Goal: Task Accomplishment & Management: Manage account settings

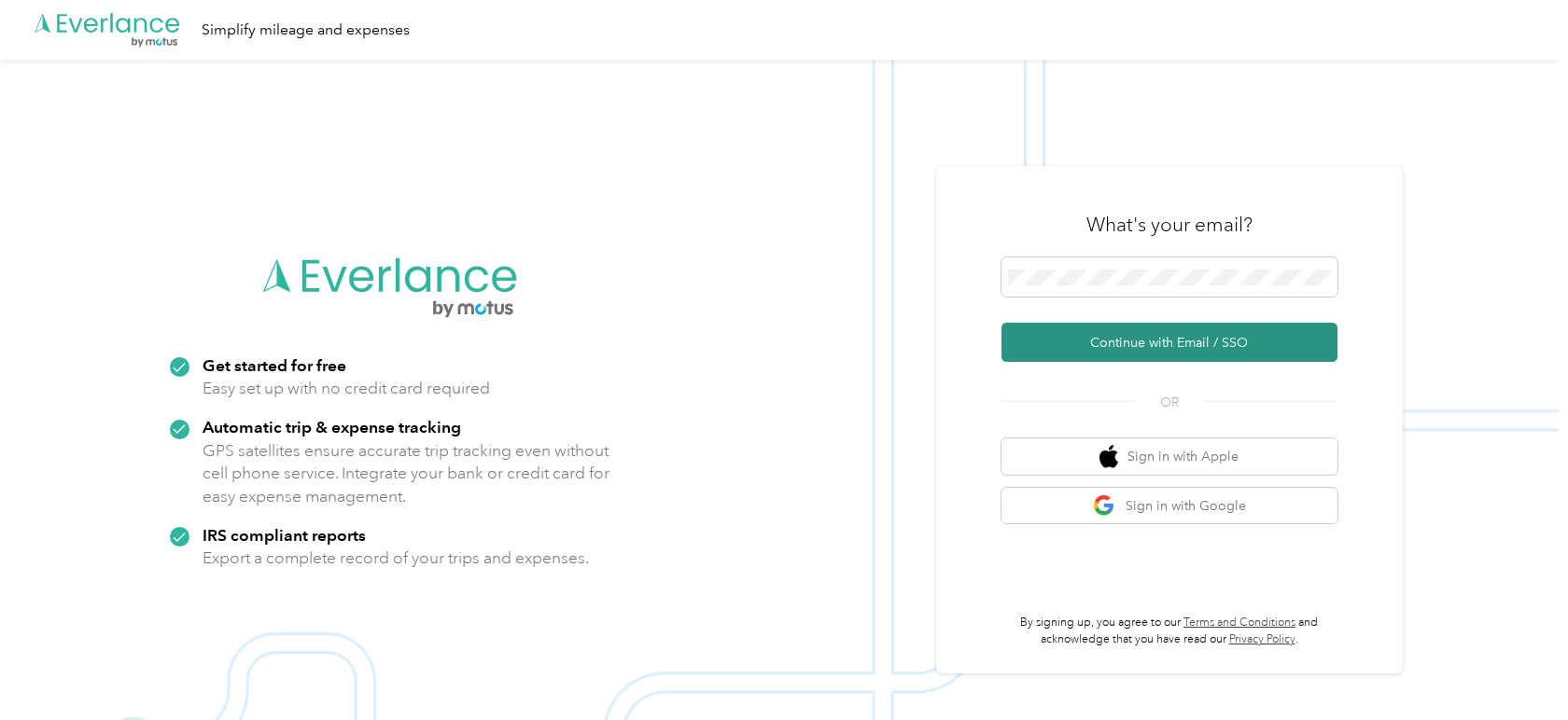
click at [1158, 350] on button "Continue with Email / SSO" at bounding box center [1169, 342] width 336 height 40
click at [1072, 297] on div at bounding box center [1169, 280] width 336 height 46
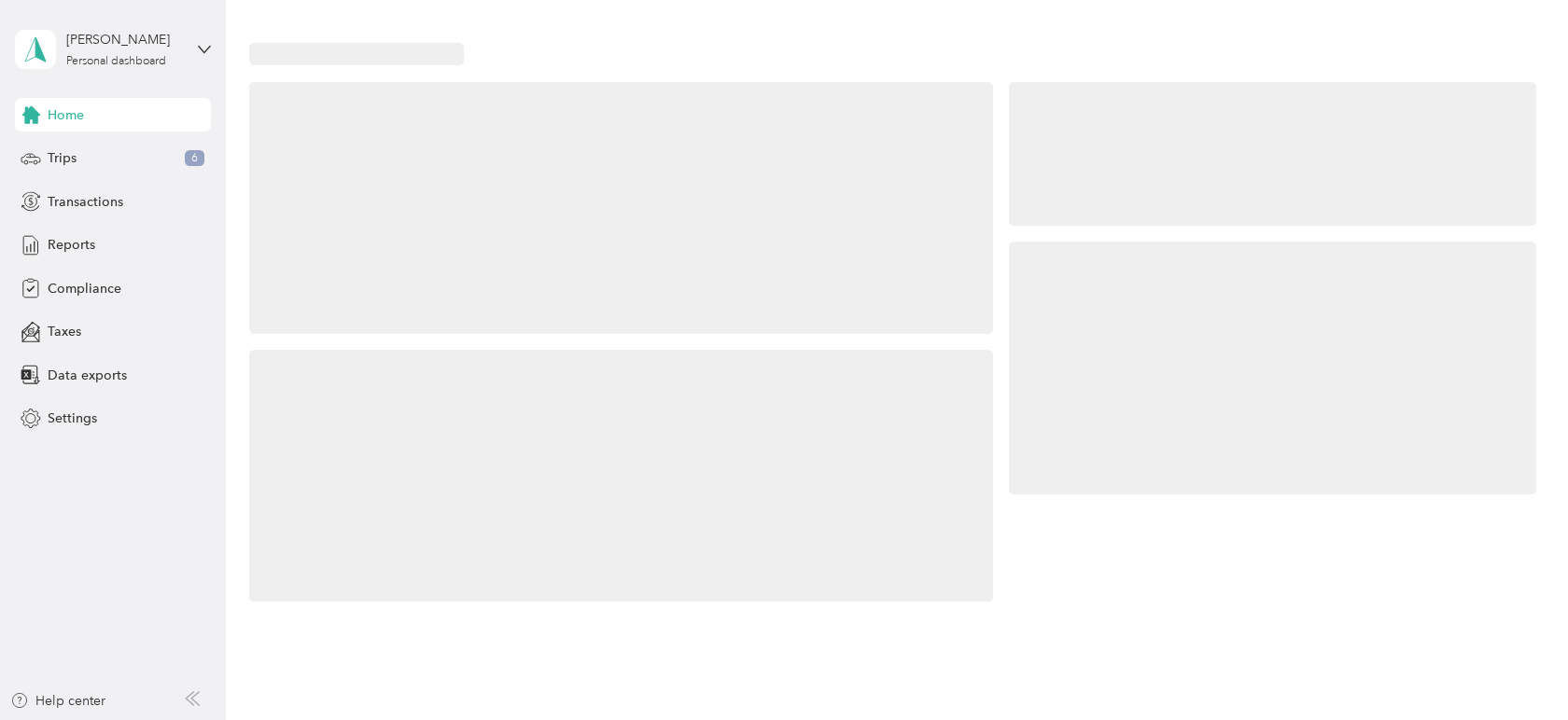
click at [1145, 312] on div at bounding box center [1272, 367] width 526 height 252
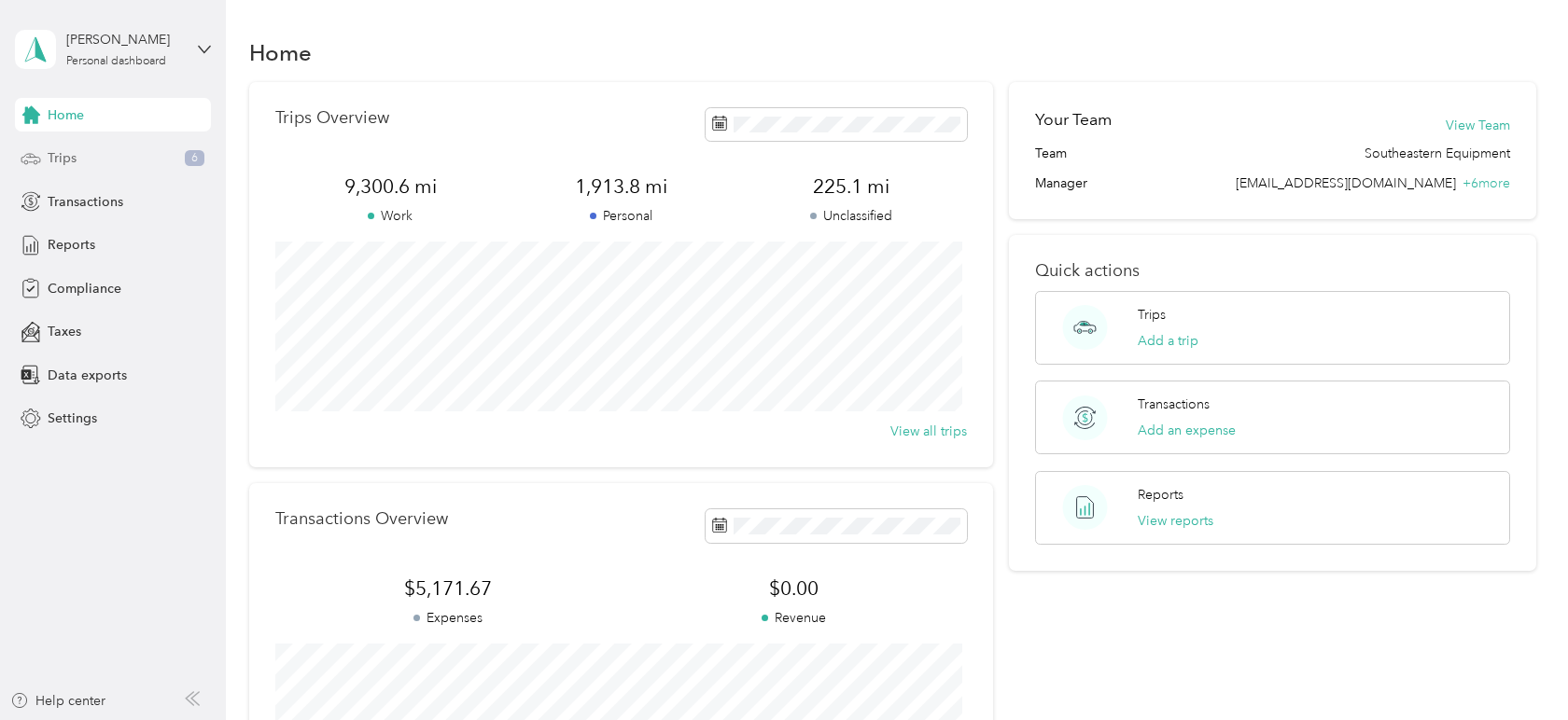
click at [125, 155] on div "Trips 6" at bounding box center [113, 158] width 196 height 34
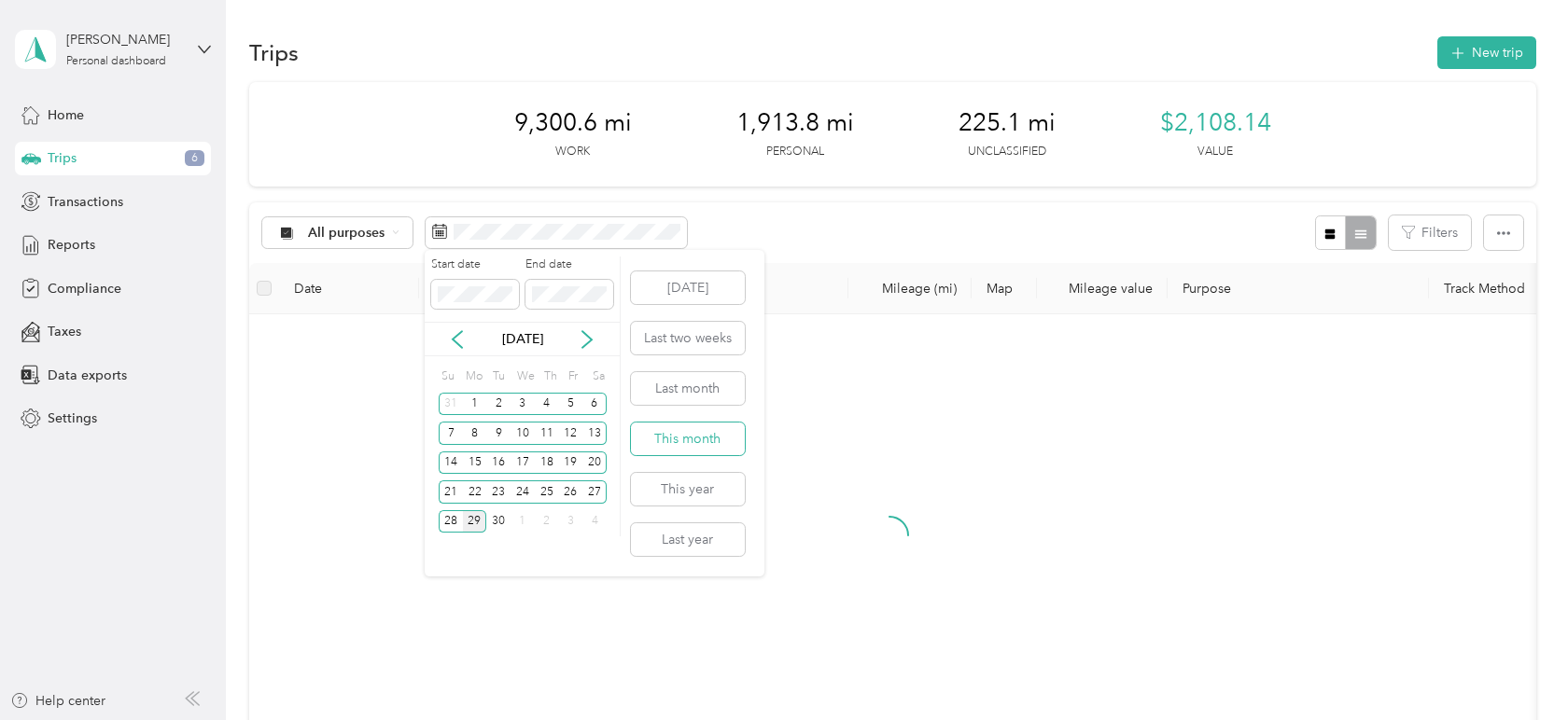
click at [668, 447] on button "This month" at bounding box center [687, 438] width 114 height 33
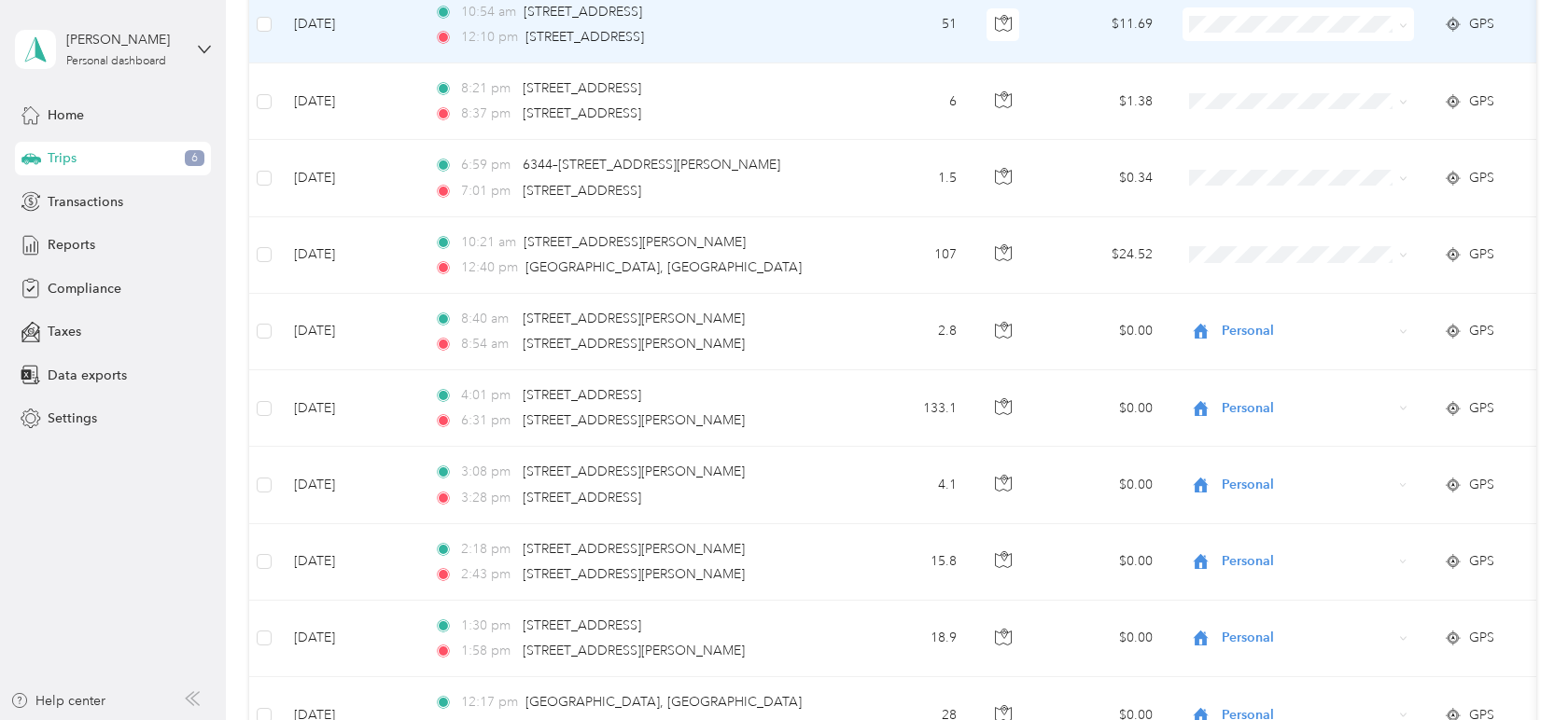
scroll to position [621, 0]
